Goal: Task Accomplishment & Management: Use online tool/utility

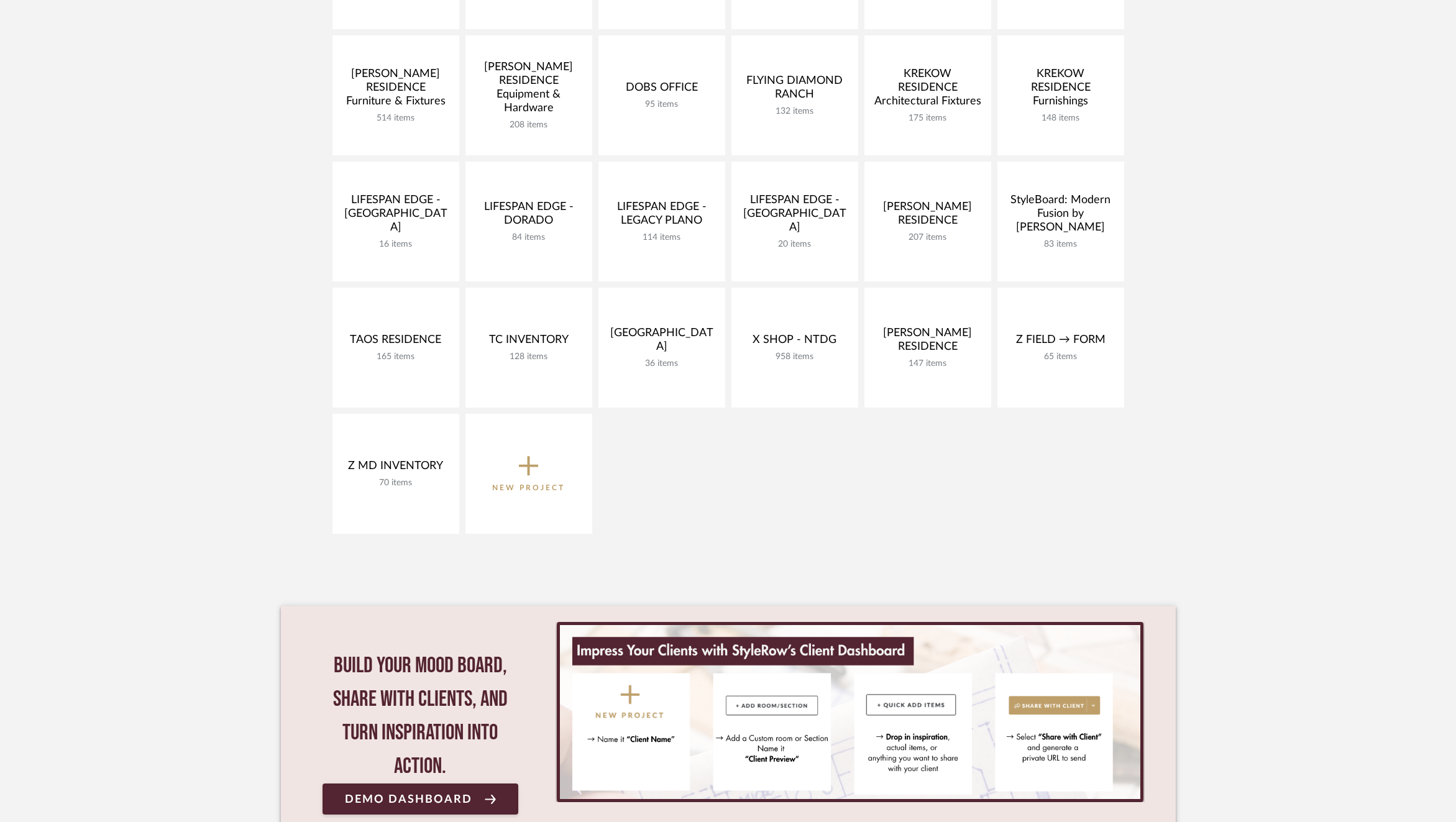
scroll to position [468, 0]
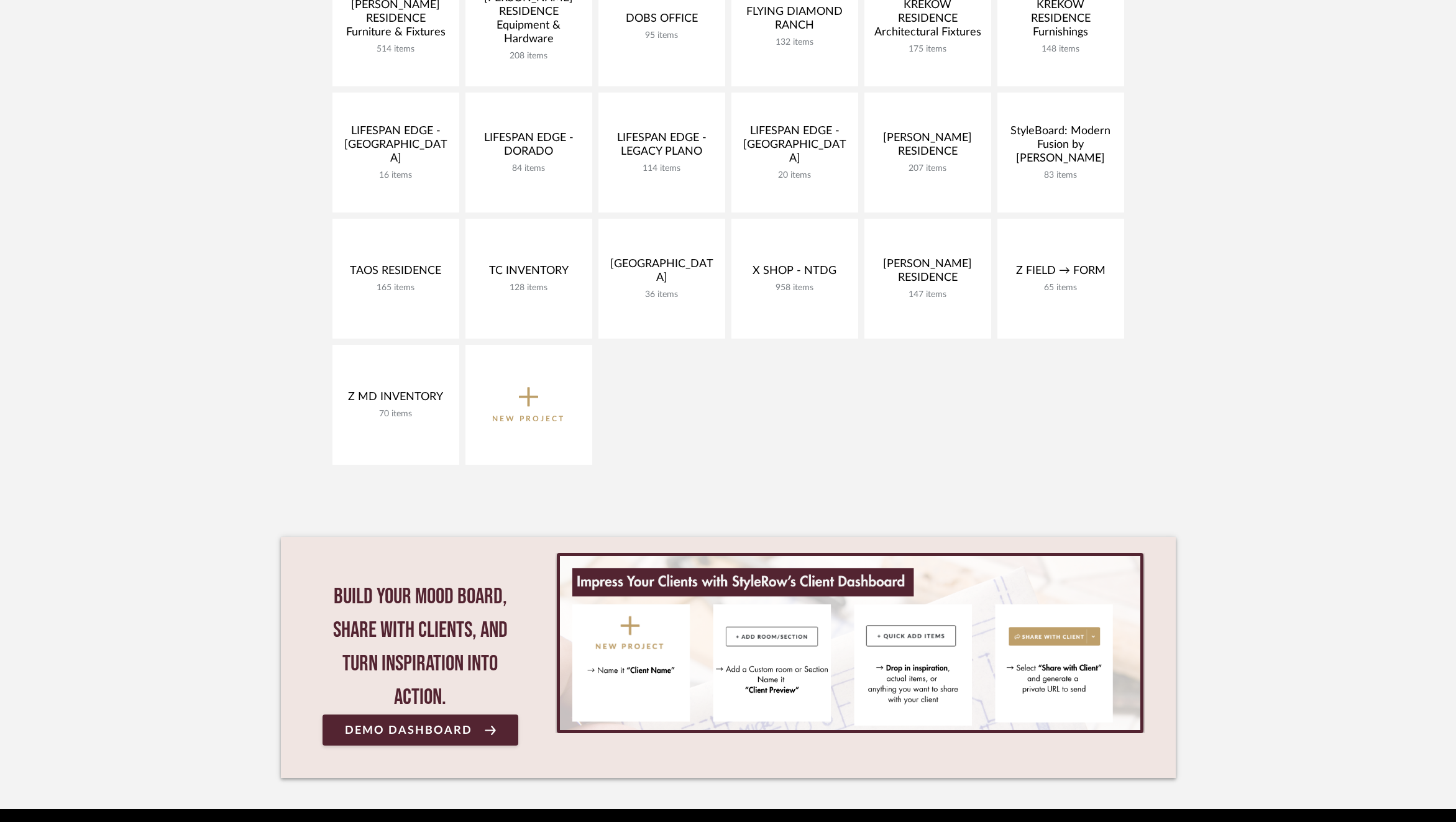
click at [527, 420] on p "New Project" at bounding box center [528, 419] width 73 height 13
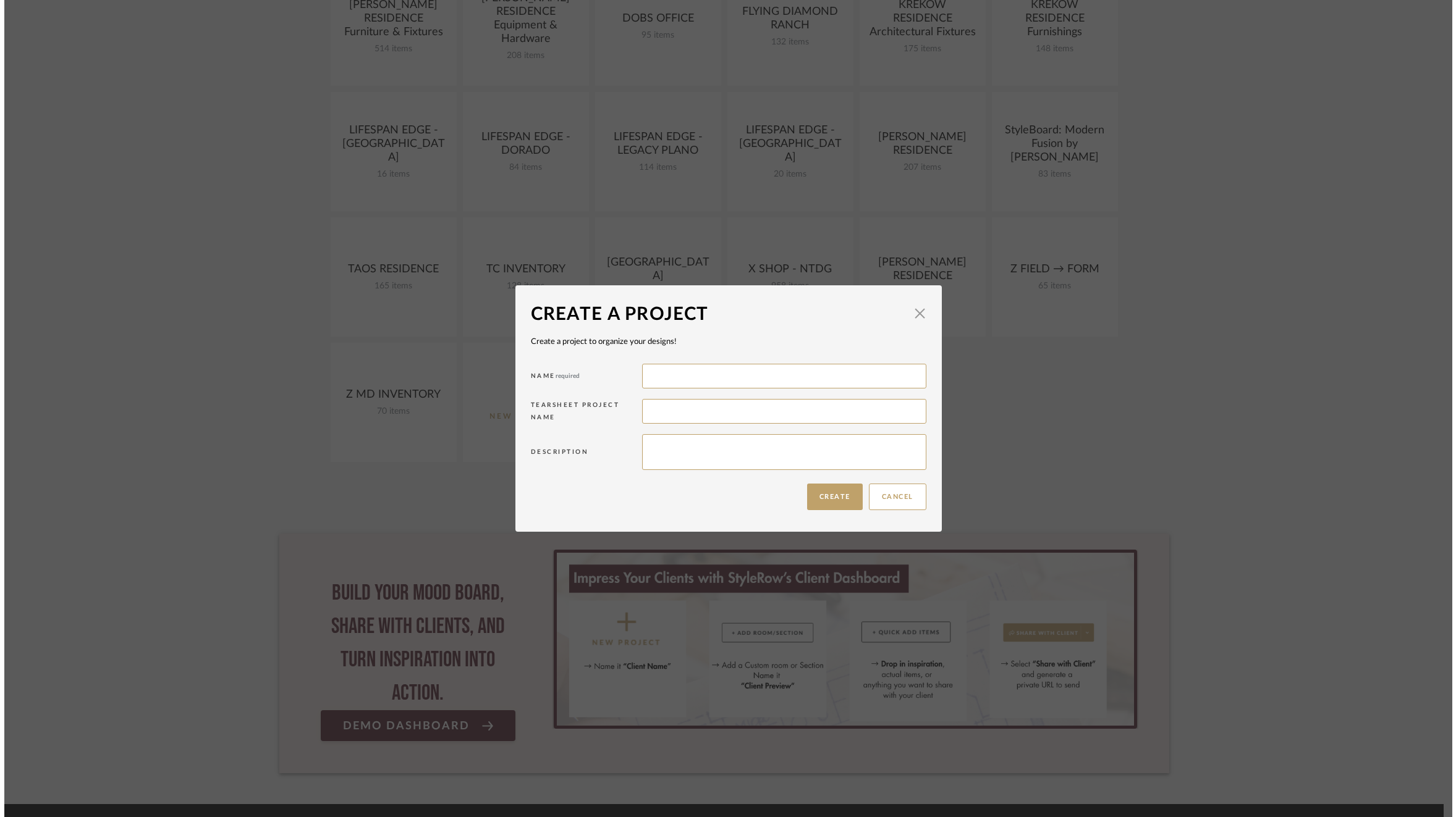
scroll to position [0, 0]
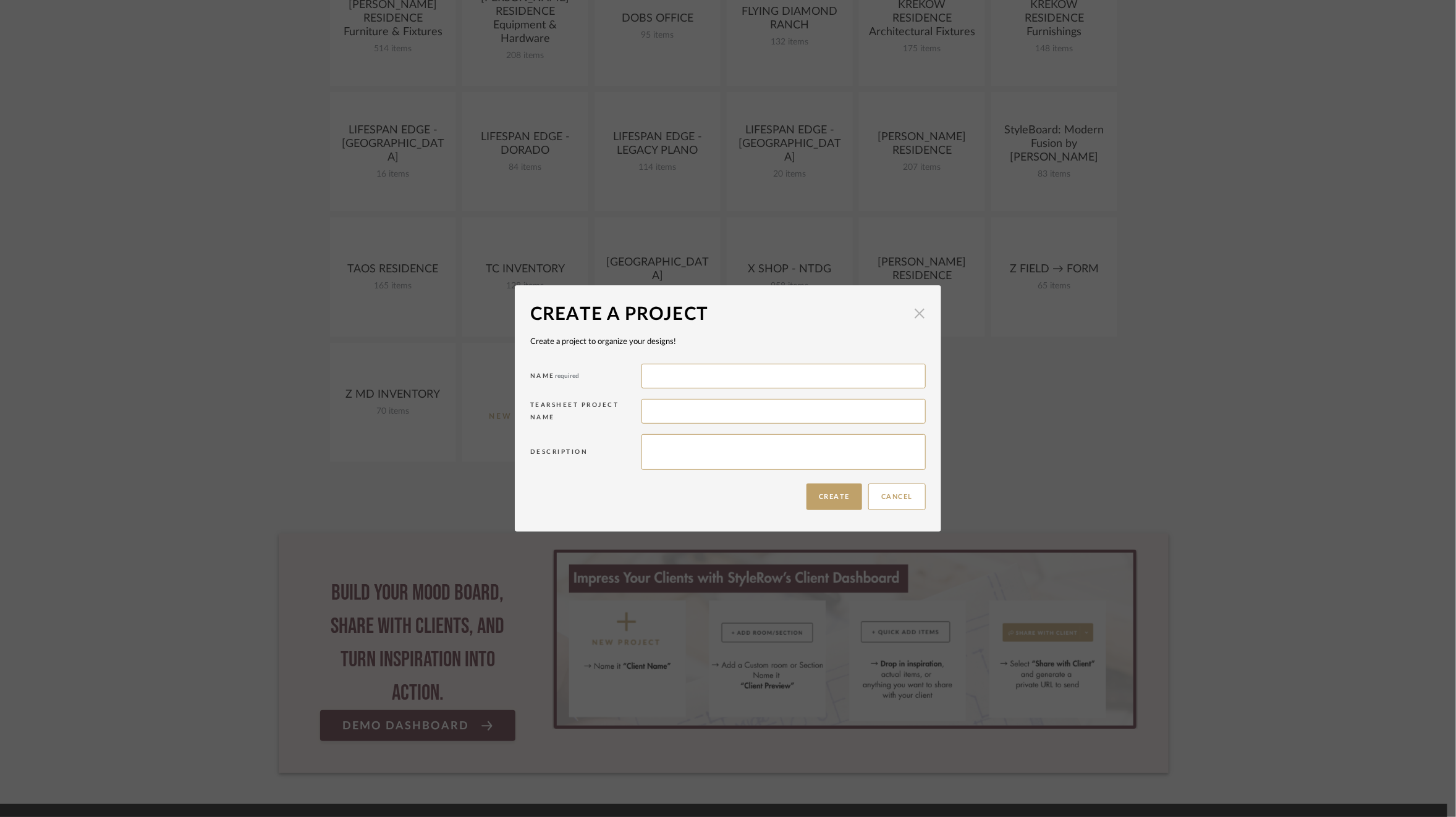
click at [909, 311] on span "button" at bounding box center [920, 313] width 25 height 25
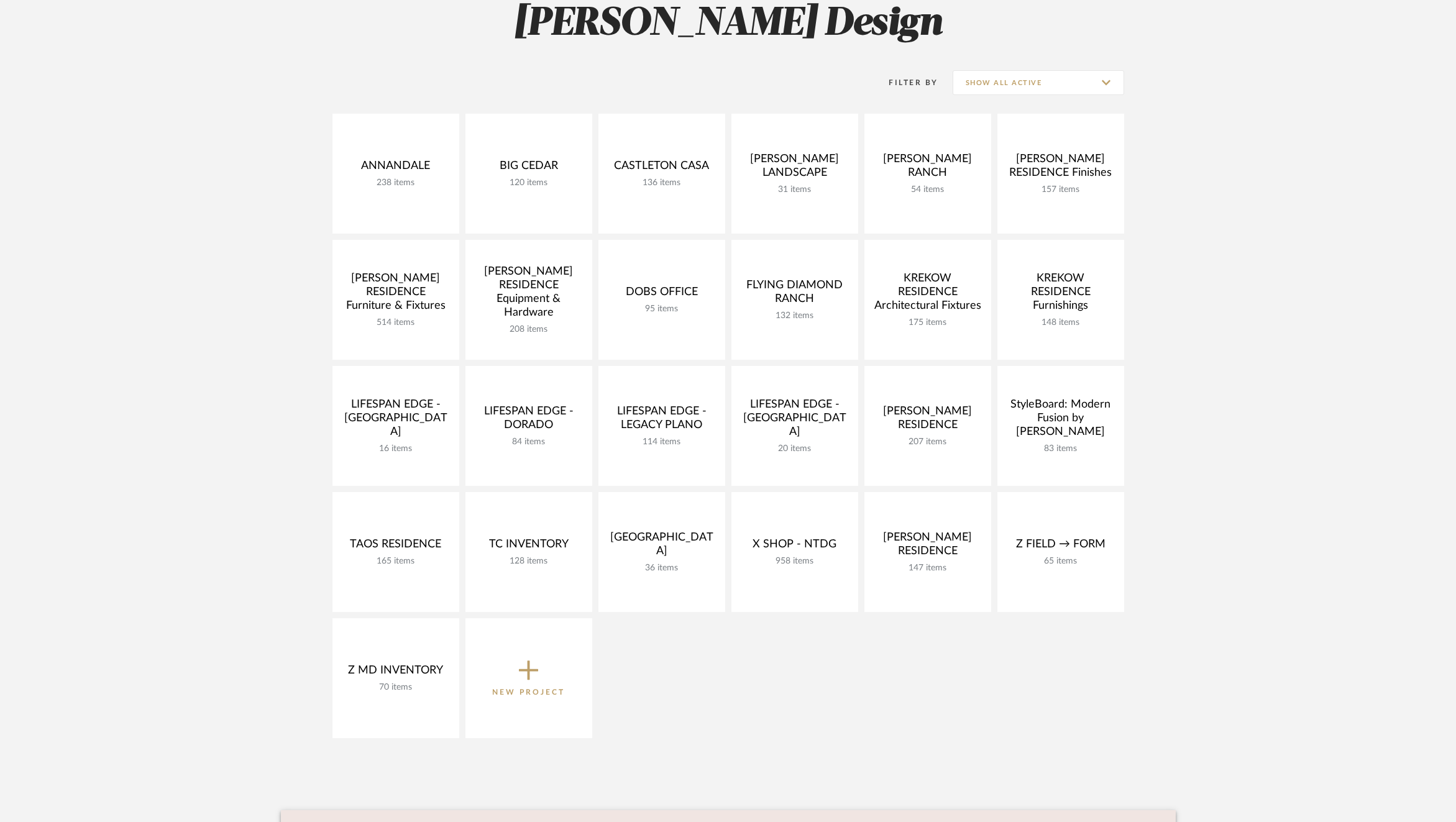
scroll to position [166, 0]
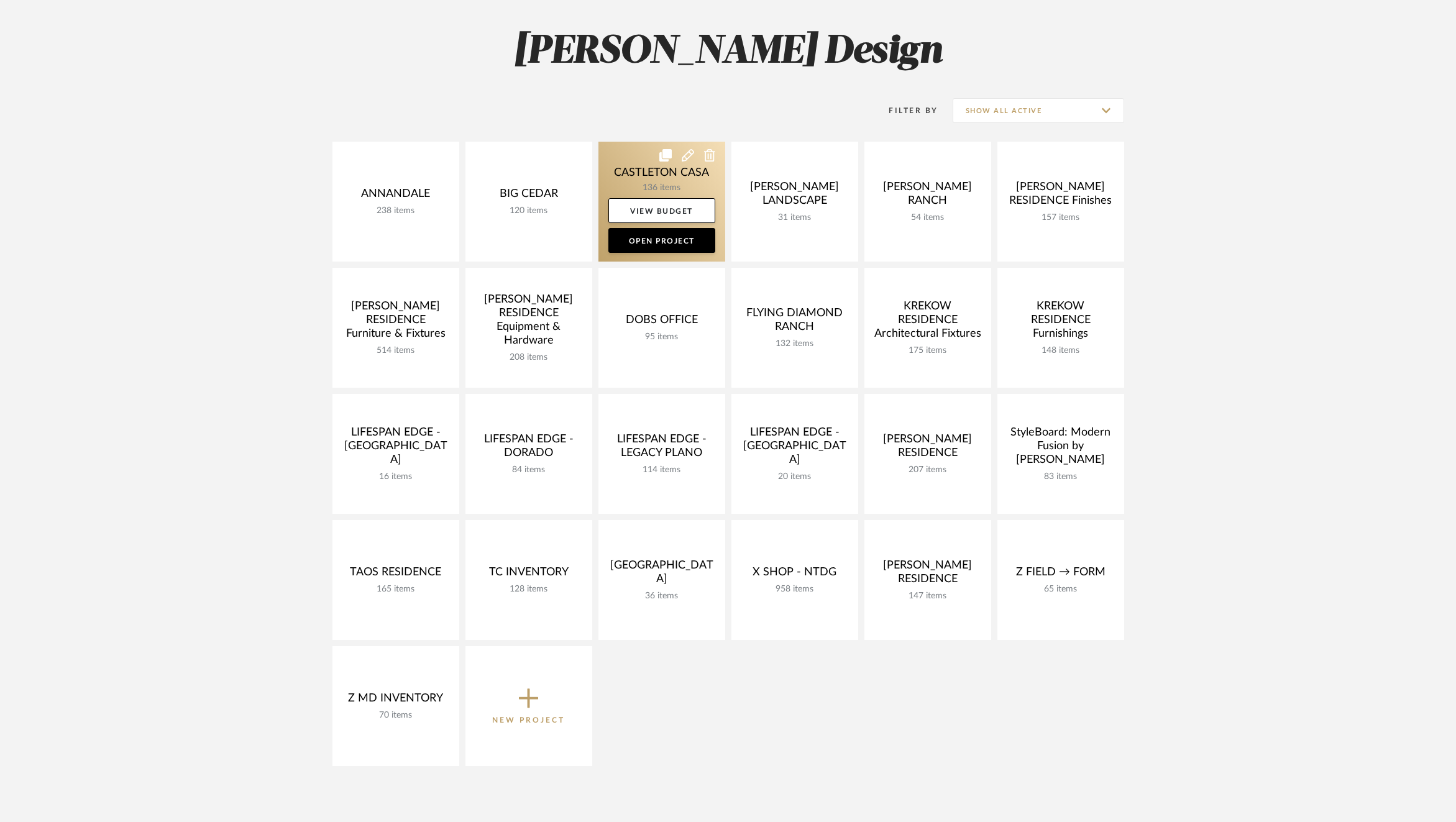
click at [622, 164] on link at bounding box center [661, 201] width 126 height 120
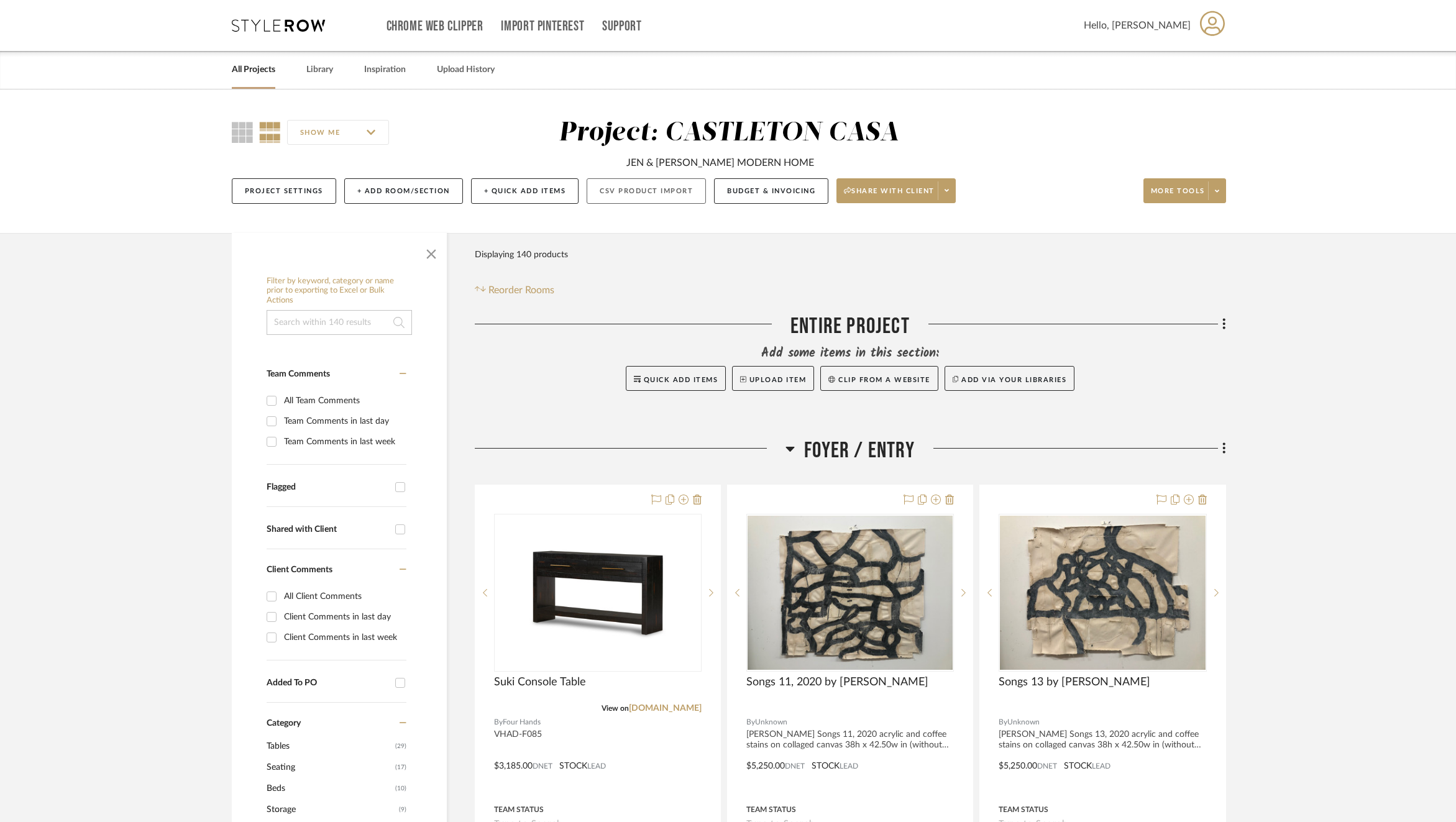
click at [630, 189] on button "CSV Product Import" at bounding box center [646, 191] width 119 height 25
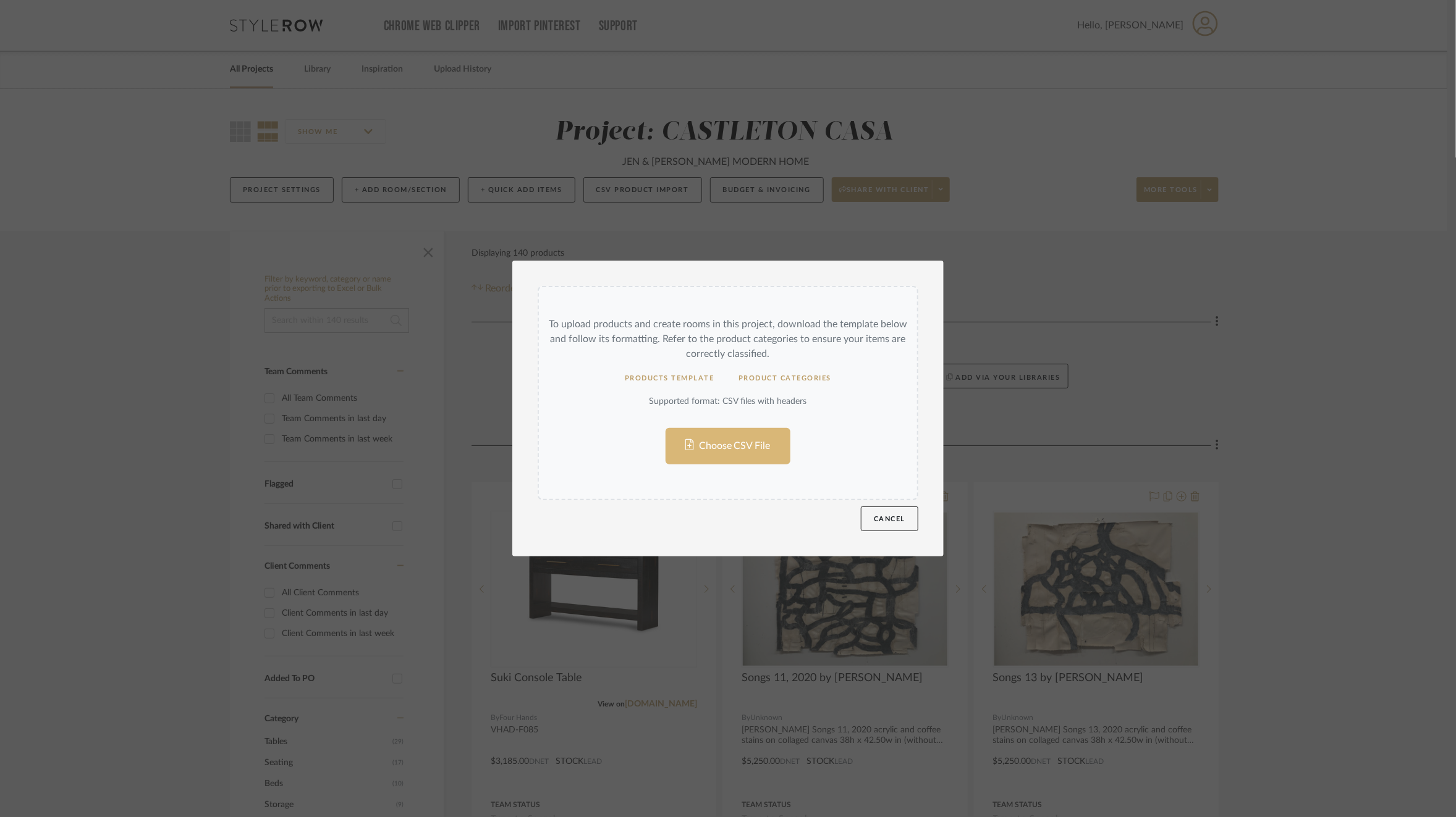
click at [739, 452] on input "Choose CSV File" at bounding box center [728, 393] width 378 height 211
click at [678, 378] on button "Products Template" at bounding box center [669, 378] width 114 height 24
click at [796, 376] on button "Product Categories" at bounding box center [785, 378] width 117 height 24
click at [152, 309] on div "To upload products and create rooms in this project, download the template belo…" at bounding box center [728, 408] width 1456 height 817
click at [884, 524] on button "Cancel" at bounding box center [890, 519] width 58 height 25
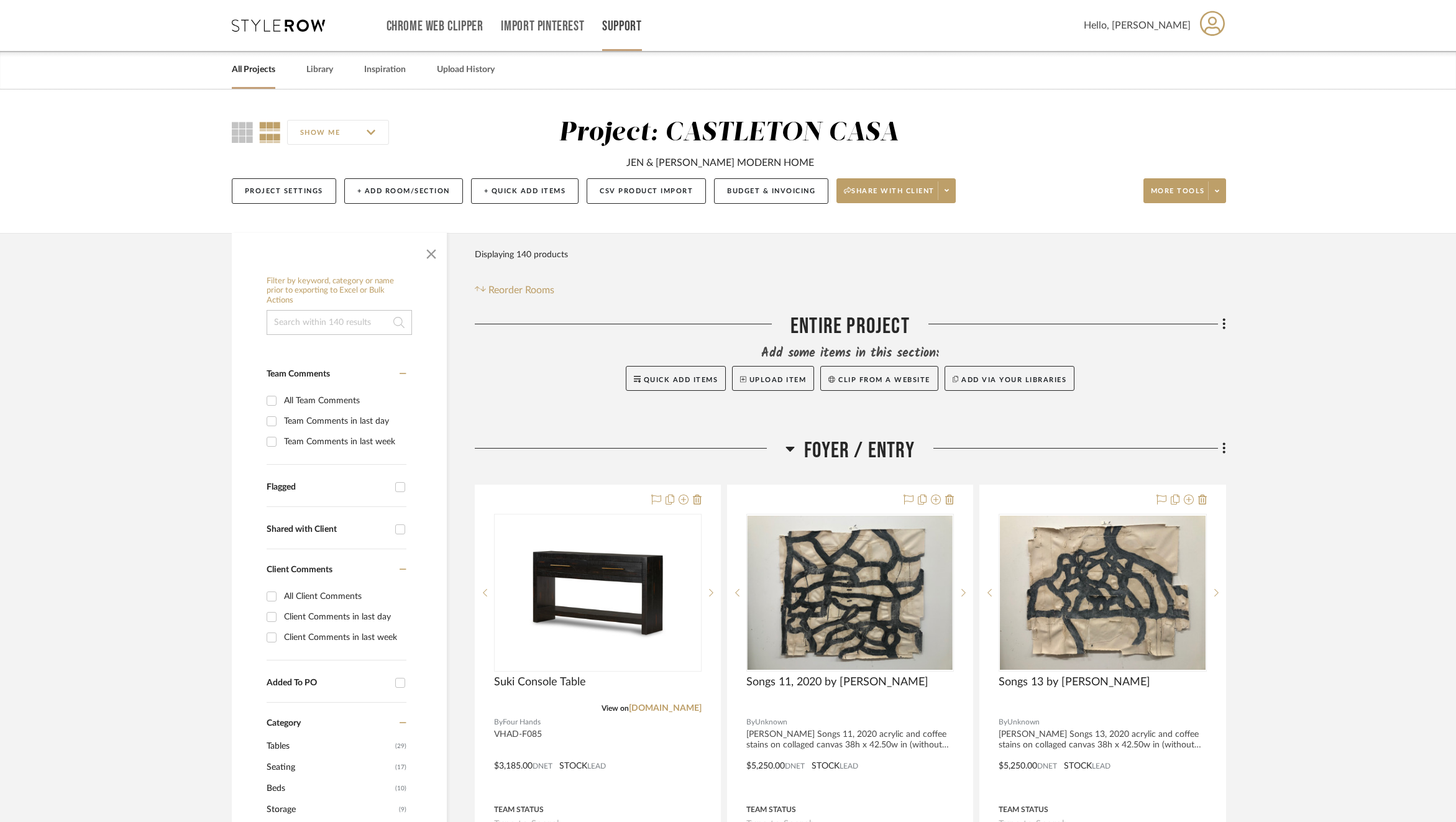
click at [621, 24] on link "Support" at bounding box center [622, 26] width 39 height 10
click at [637, 192] on div at bounding box center [728, 411] width 1456 height 822
click at [657, 193] on button "CSV Product Import" at bounding box center [646, 191] width 119 height 25
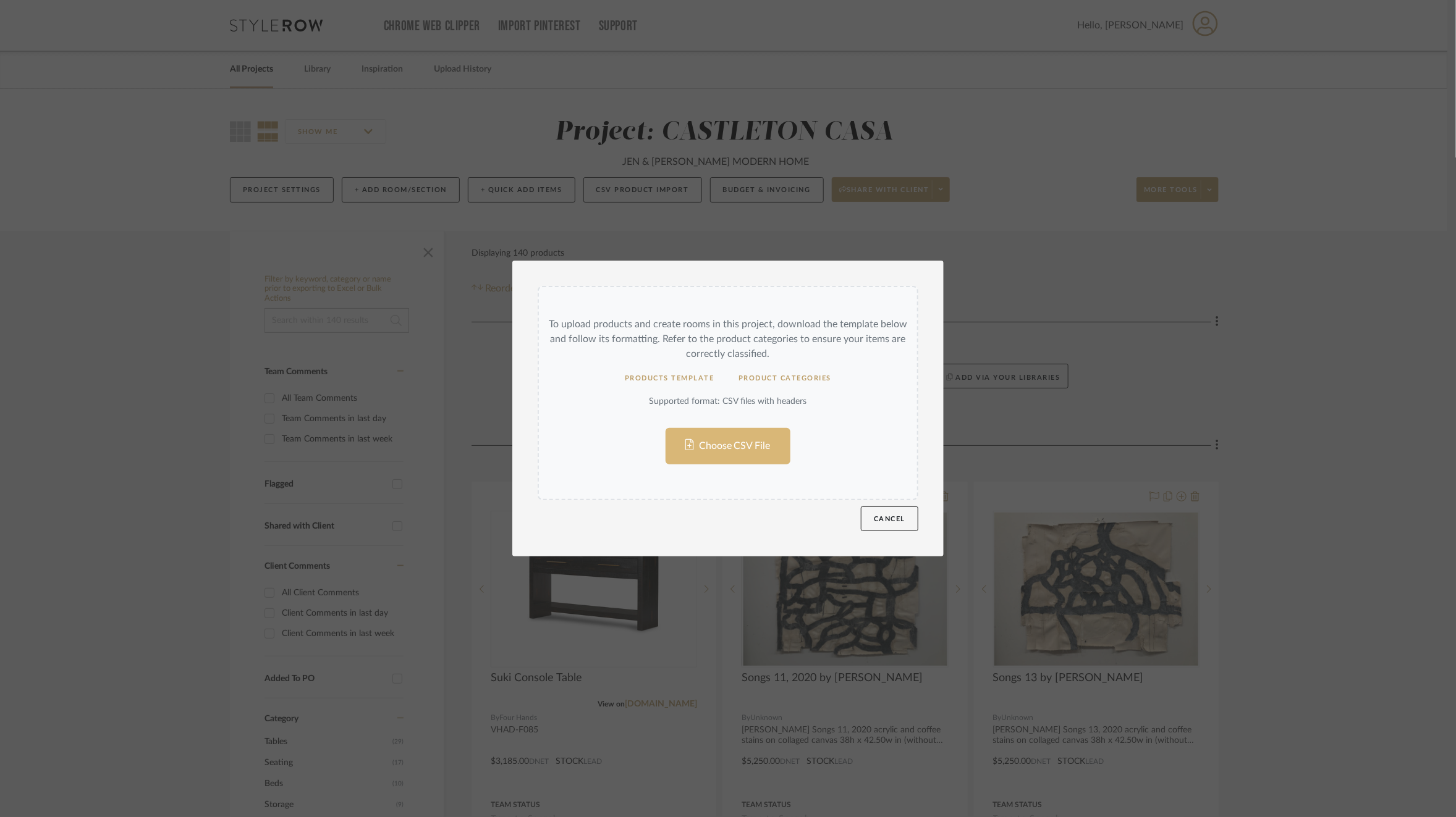
click at [710, 450] on input "Choose CSV File" at bounding box center [728, 393] width 378 height 211
click at [884, 532] on div "To upload products and create rooms in this project, download the template belo…" at bounding box center [728, 409] width 400 height 265
click at [884, 524] on button "Cancel" at bounding box center [890, 519] width 58 height 25
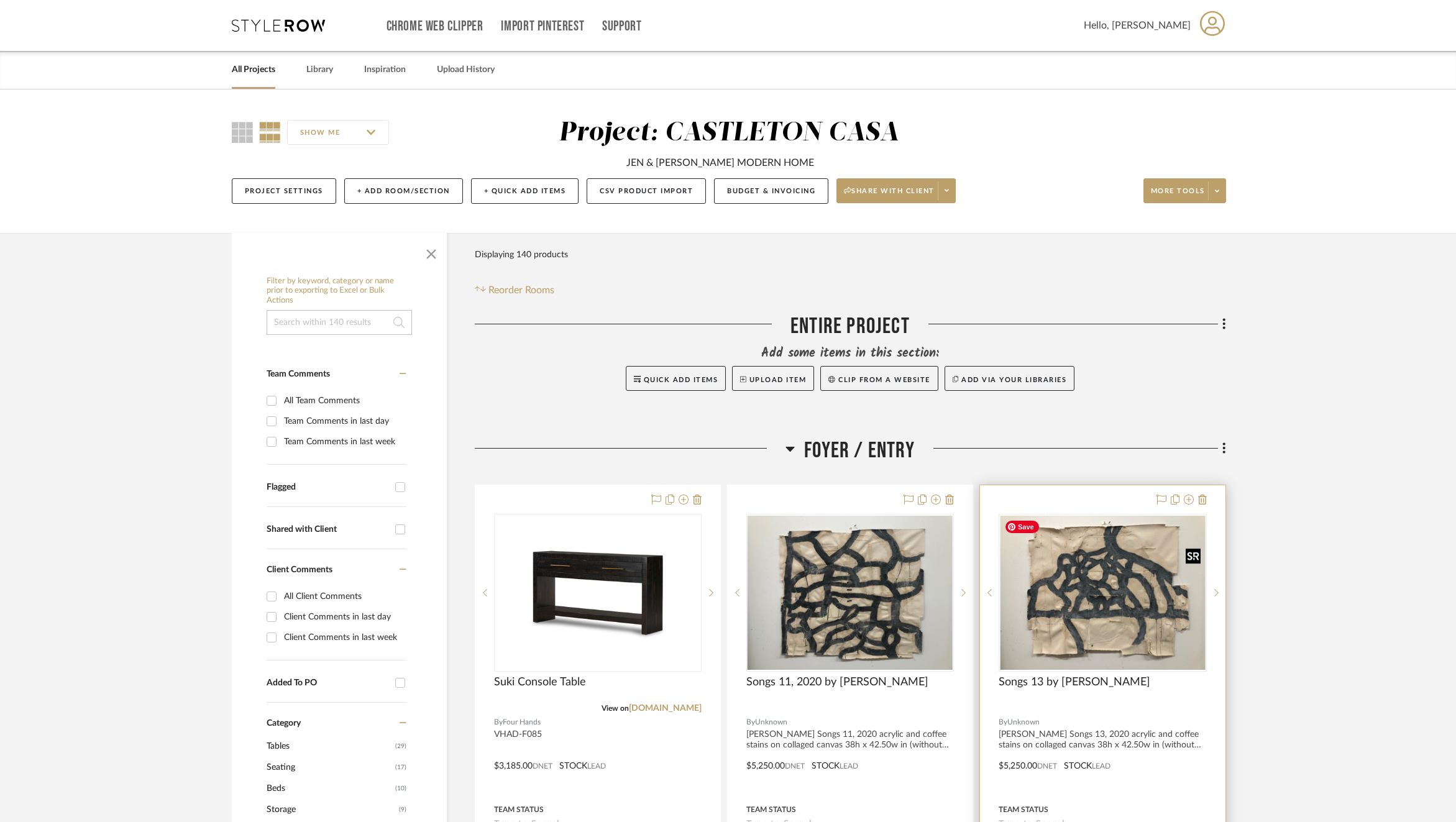
click at [0, 0] on img at bounding box center [0, 0] width 0 height 0
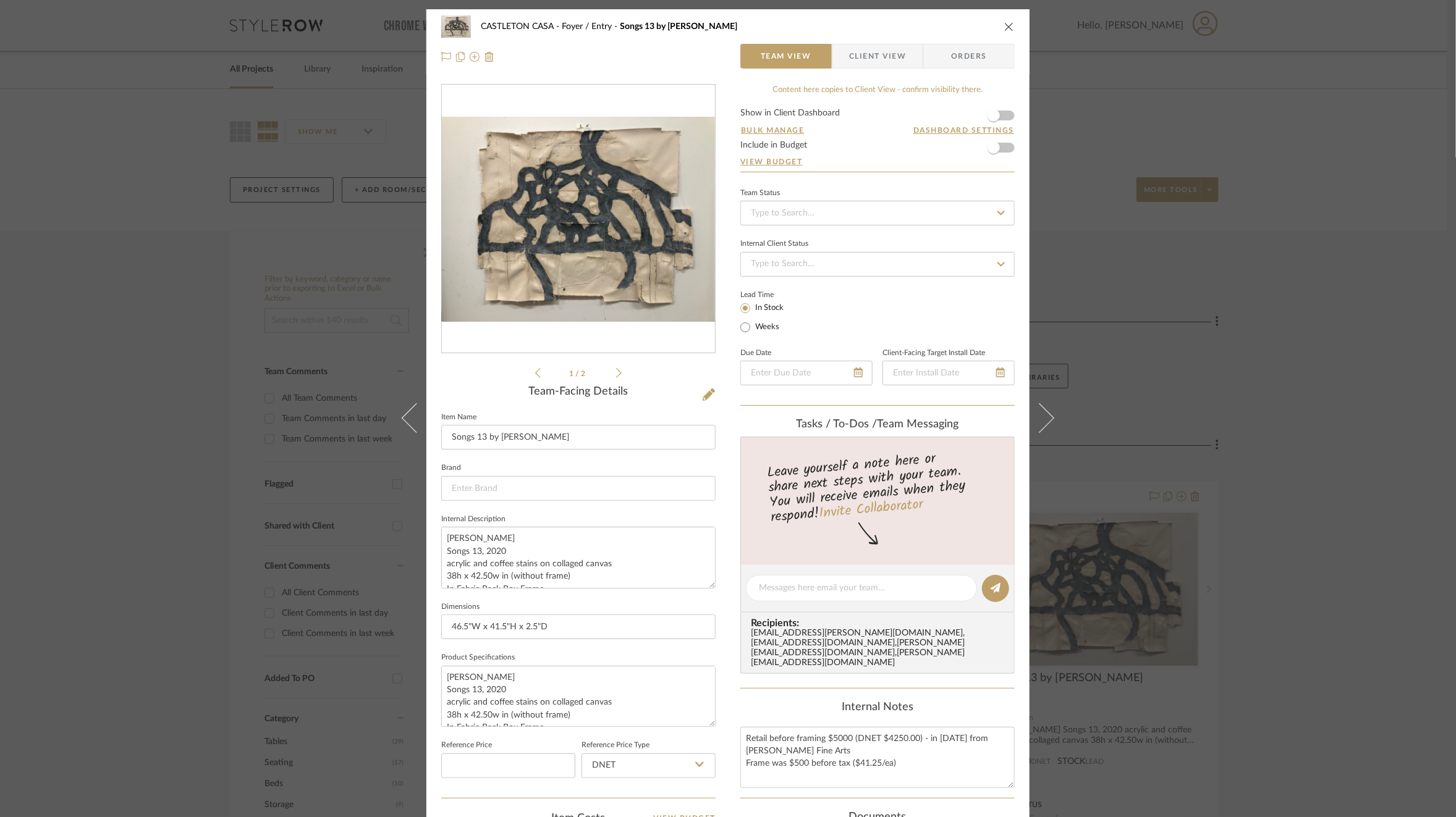
click at [948, 56] on span "Orders" at bounding box center [969, 56] width 63 height 25
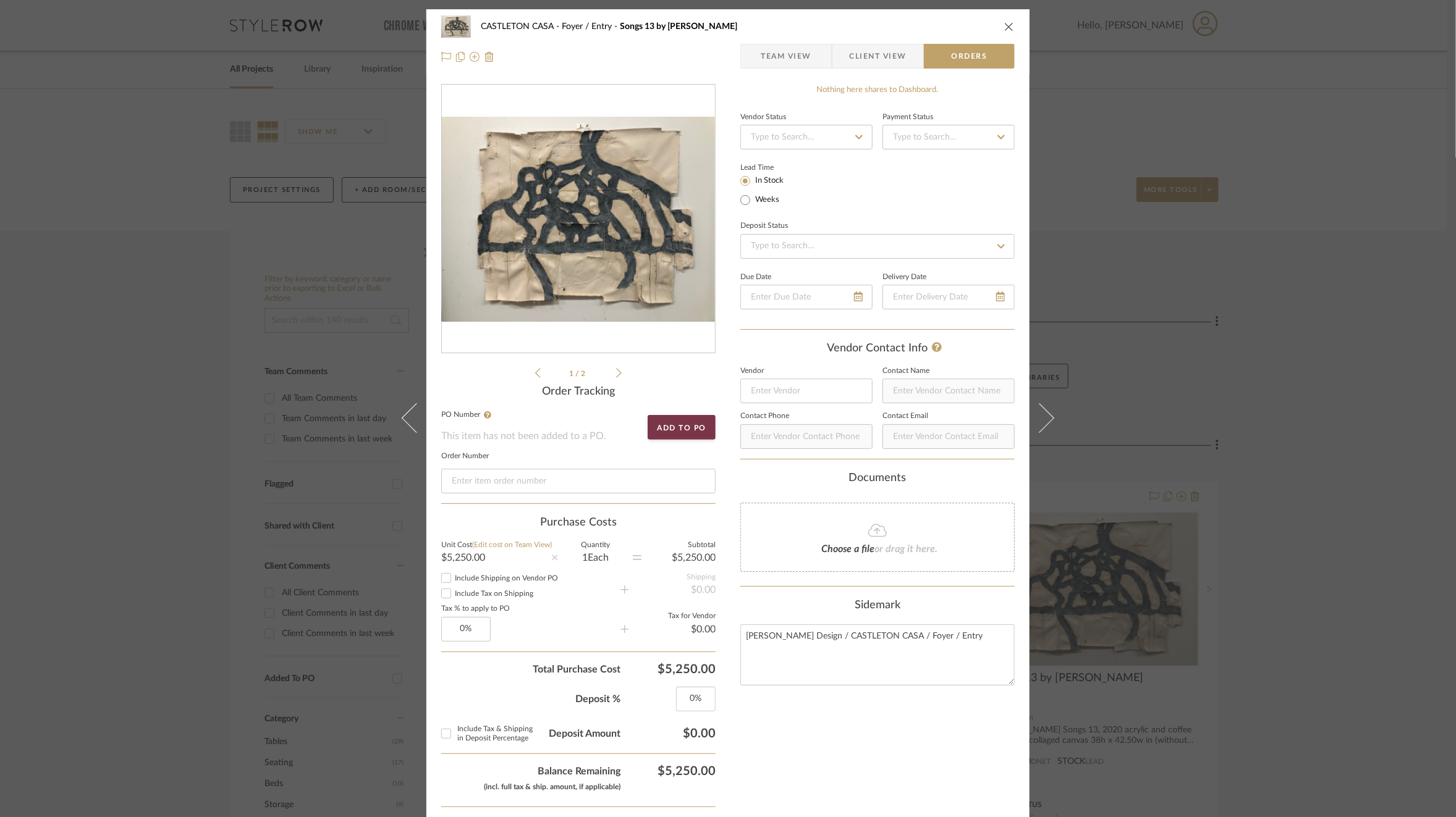
click at [783, 62] on span "Team View" at bounding box center [785, 56] width 51 height 25
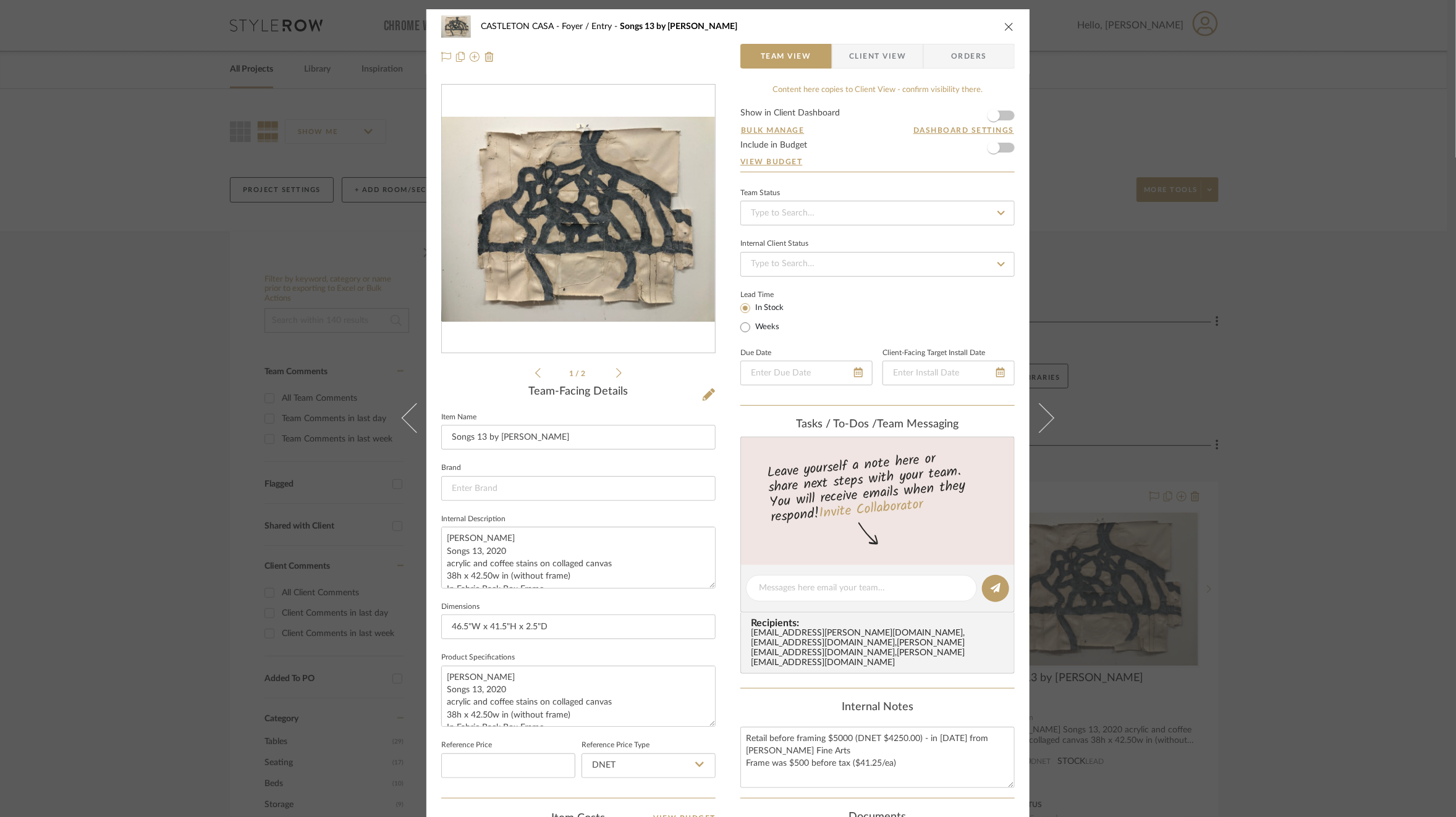
click at [877, 51] on span "Client View" at bounding box center [878, 56] width 57 height 25
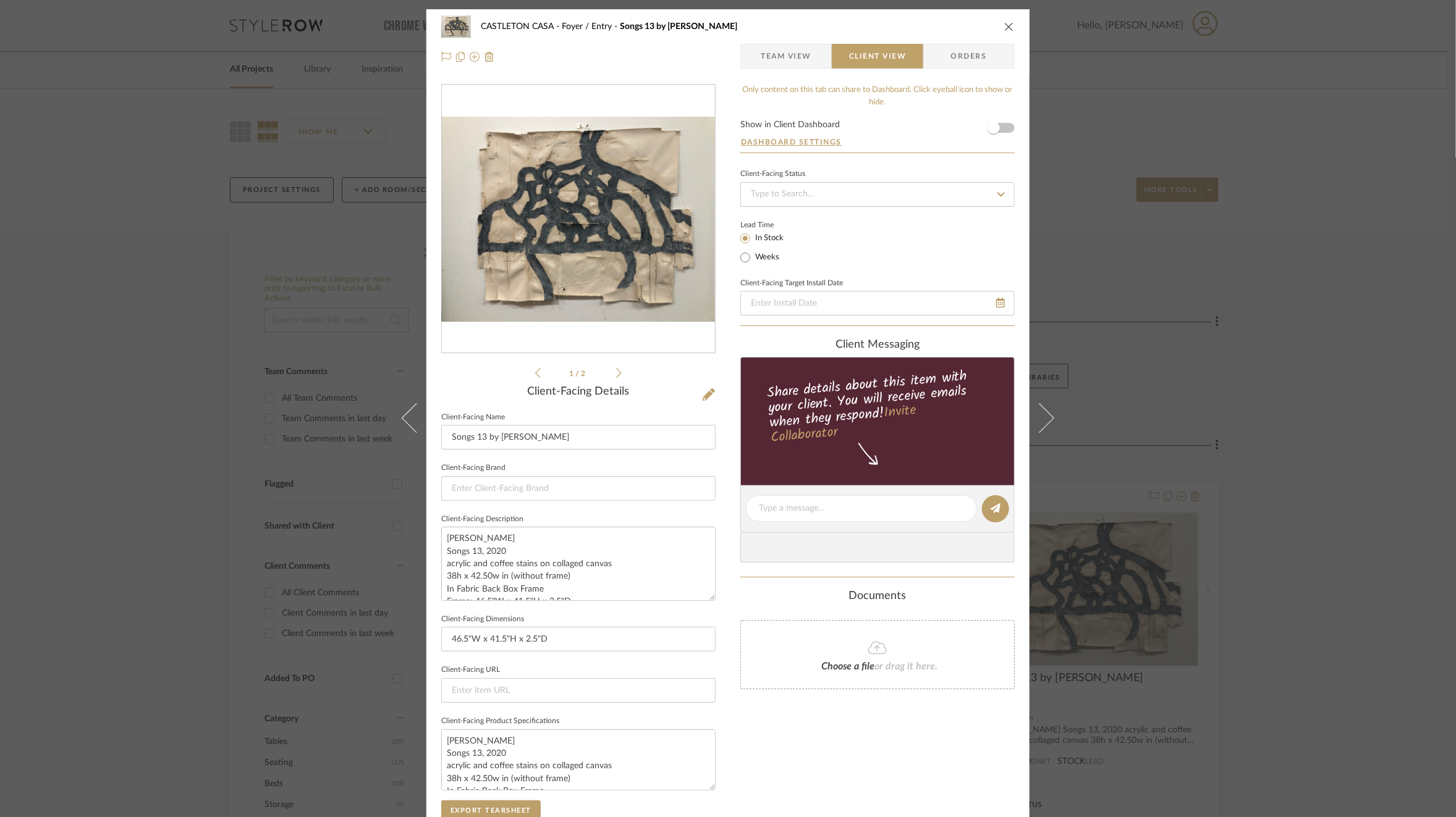
click at [1234, 239] on div "CASTLETON CASA Foyer / Entry Songs 13 by [PERSON_NAME] Team View Client View Or…" at bounding box center [728, 408] width 1456 height 817
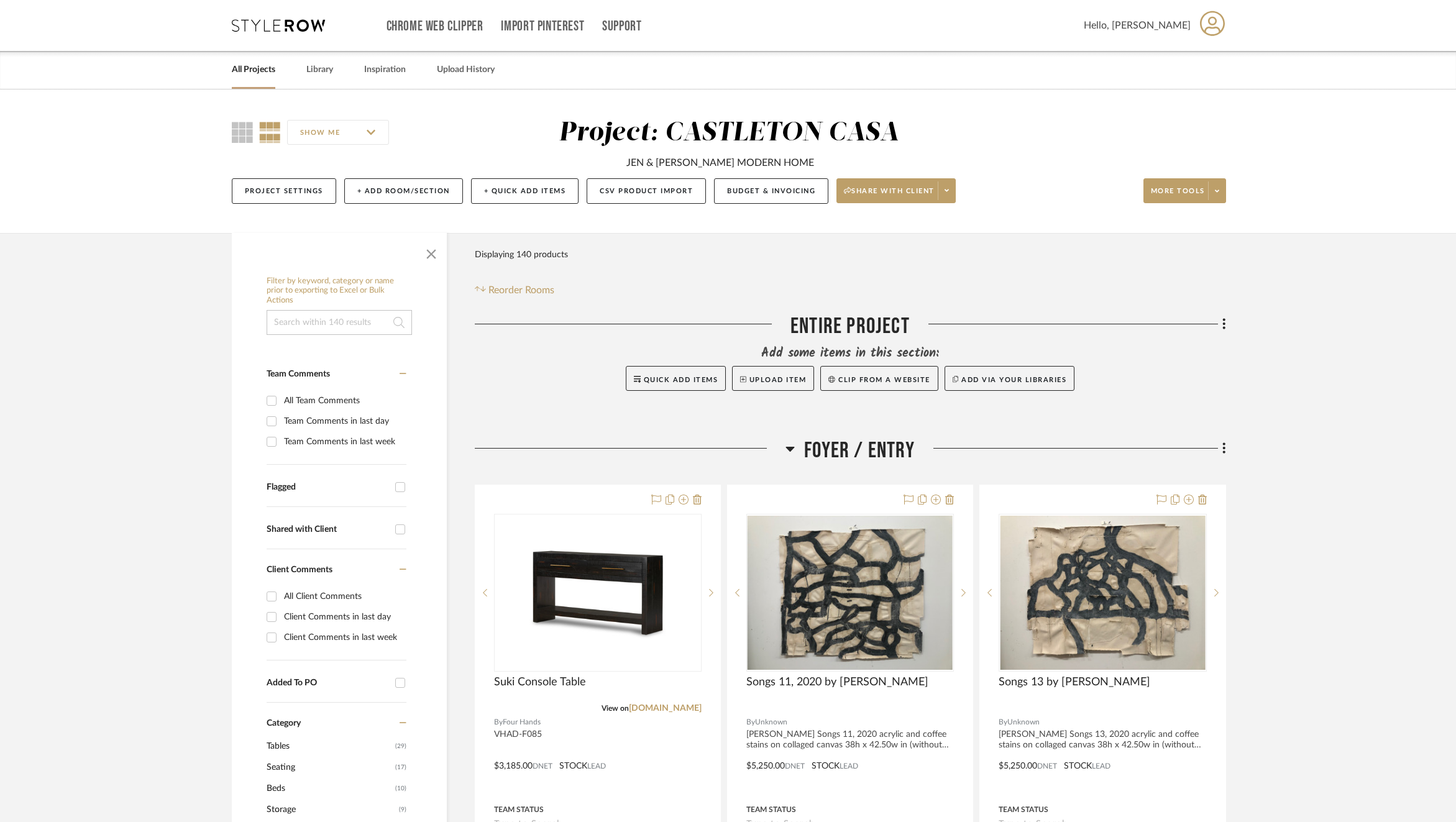
click at [255, 78] on link "All Projects" at bounding box center [253, 69] width 43 height 16
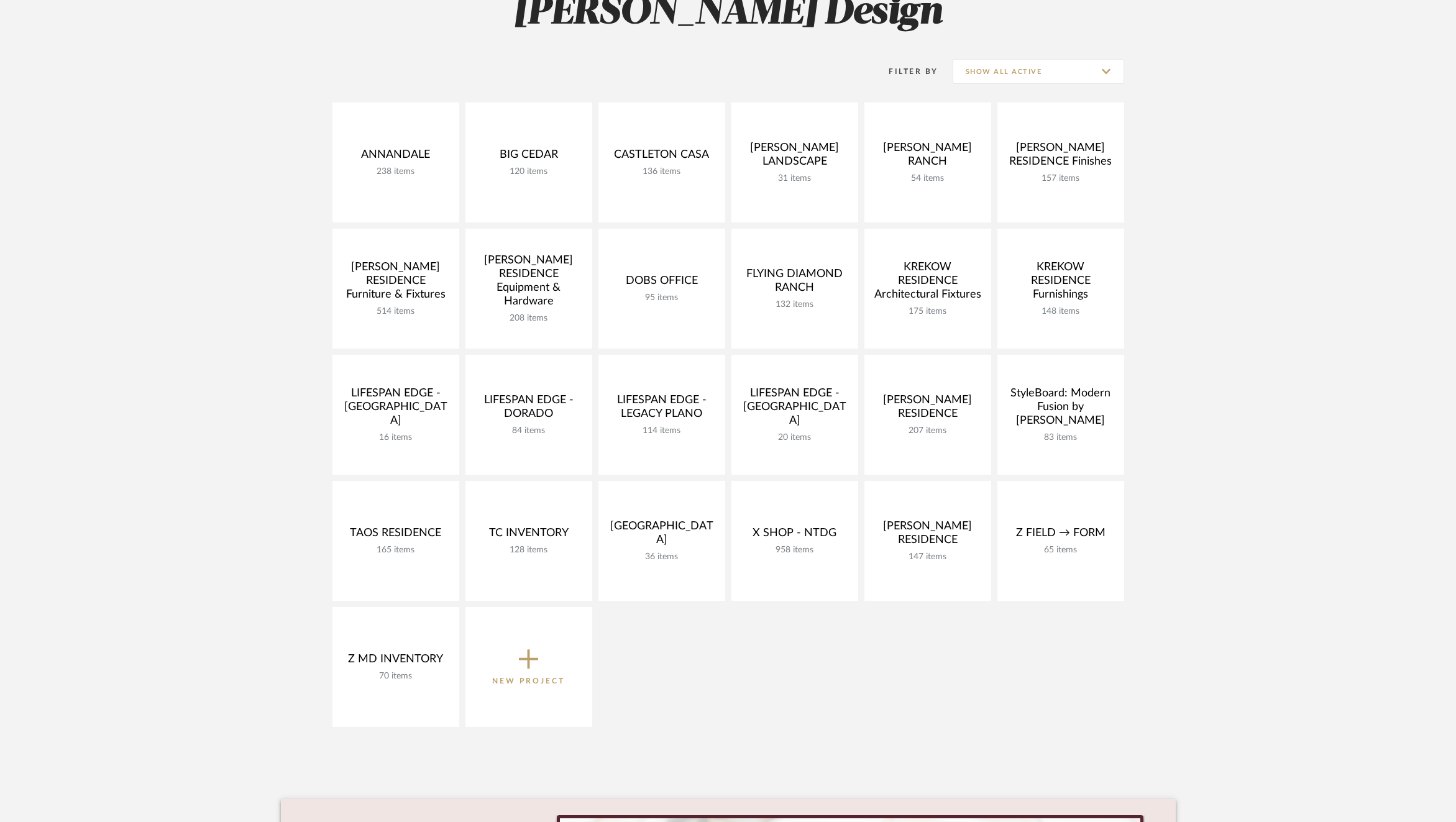
scroll to position [237, 0]
